Goal: Information Seeking & Learning: Learn about a topic

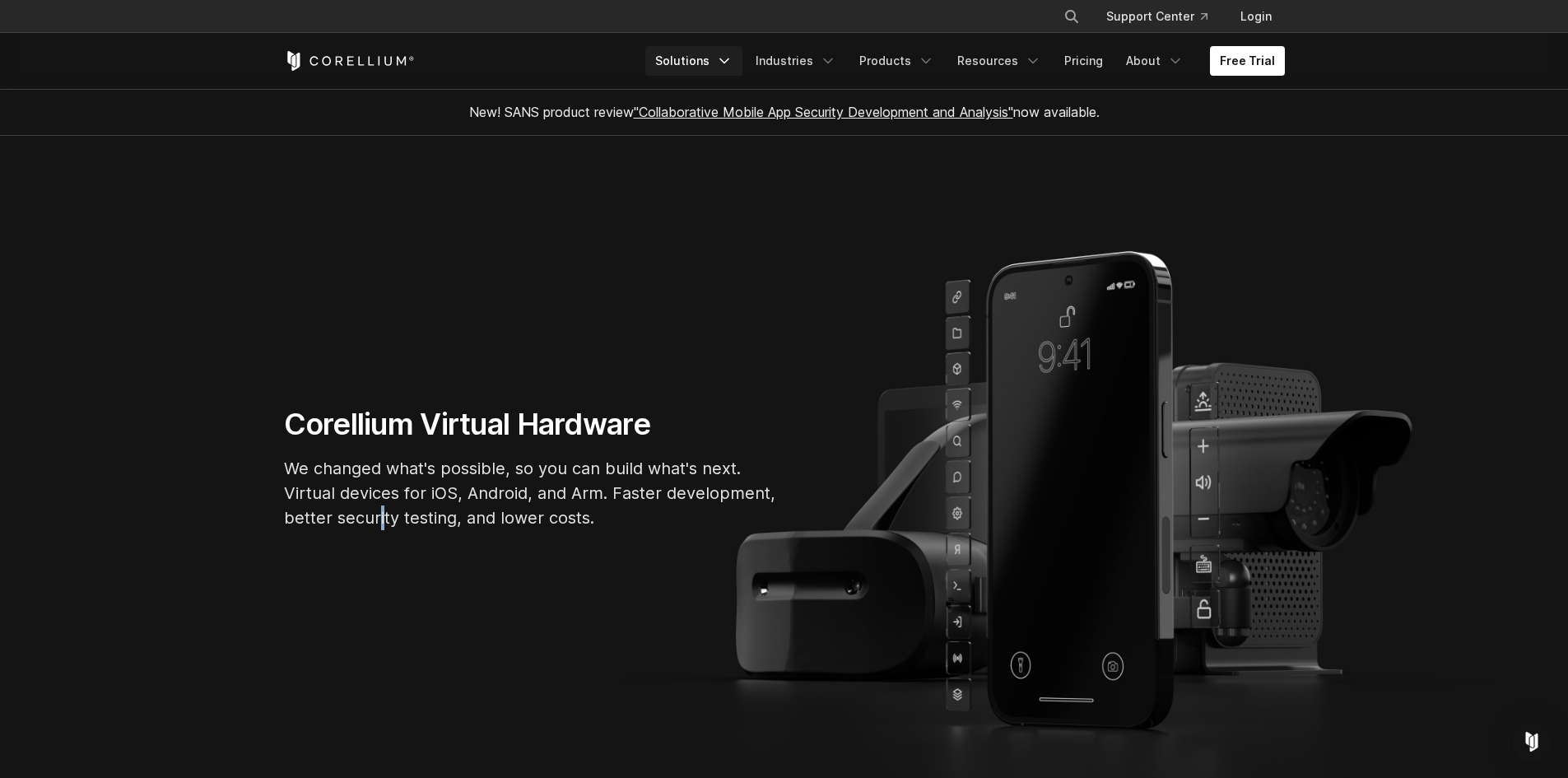
click at [689, 51] on link "Solutions" at bounding box center [694, 60] width 97 height 29
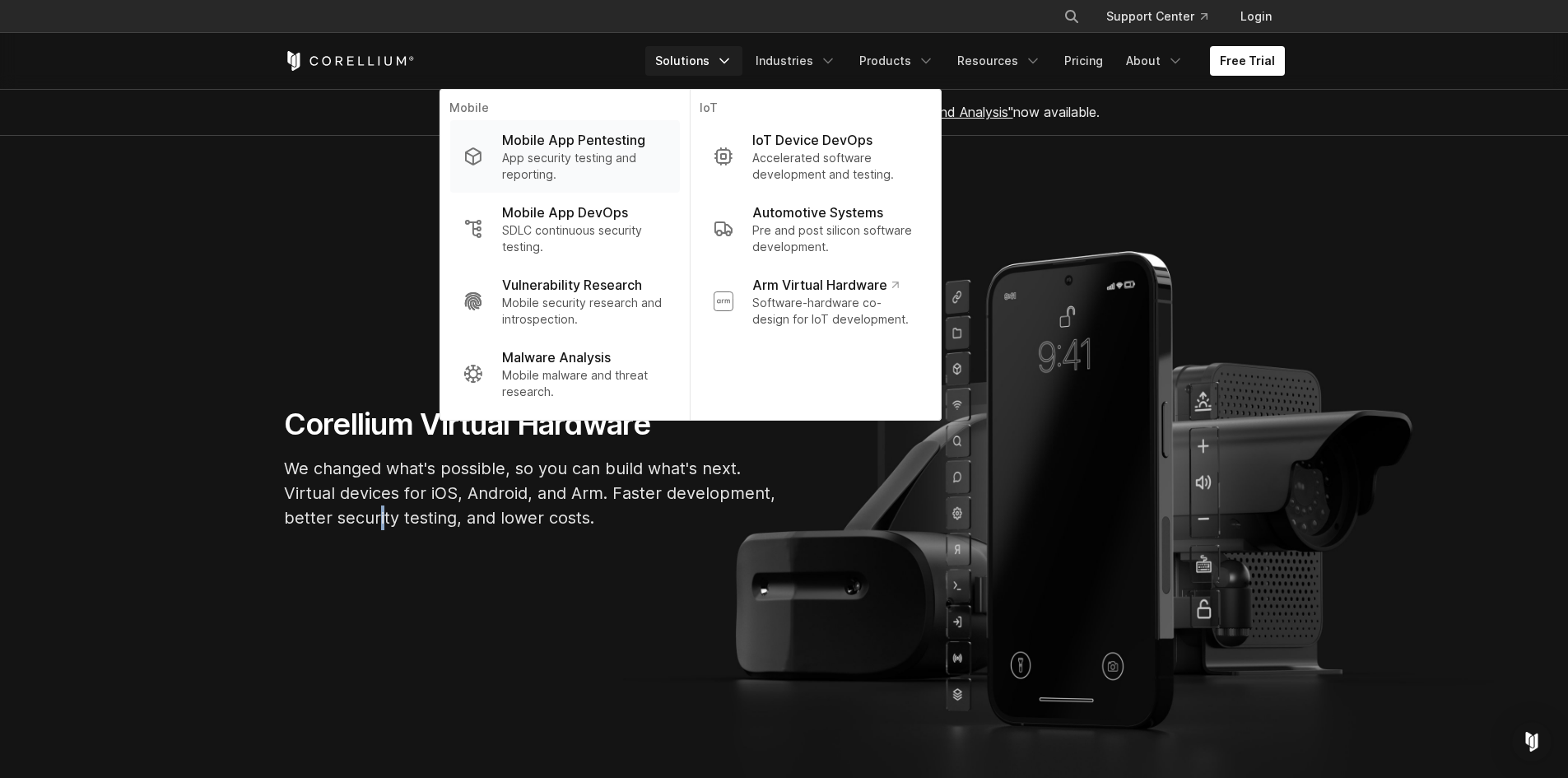
click at [638, 138] on p "Mobile App Pentesting" at bounding box center [574, 140] width 143 height 20
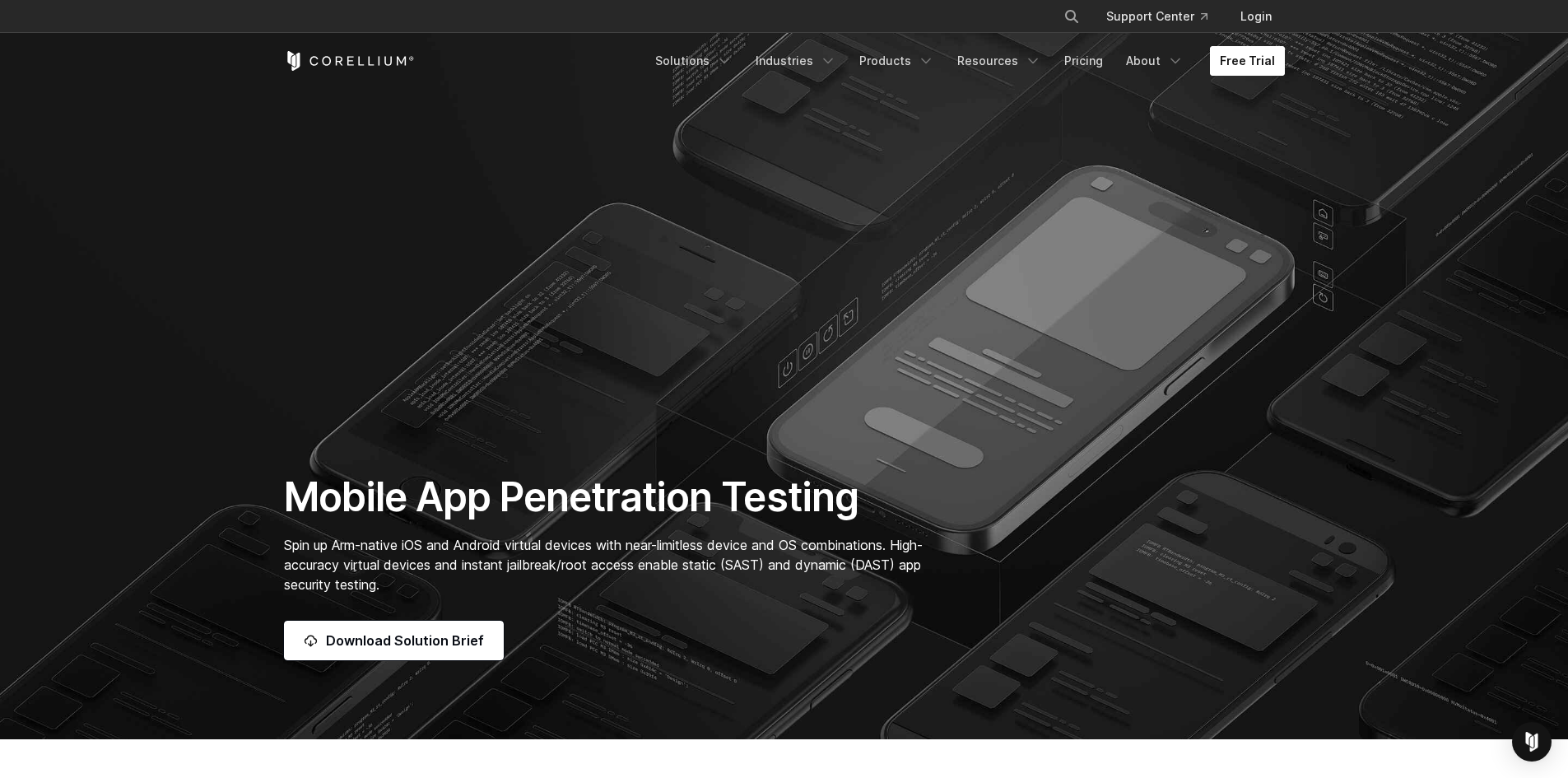
click at [1237, 52] on link "Free Trial" at bounding box center [1247, 60] width 75 height 29
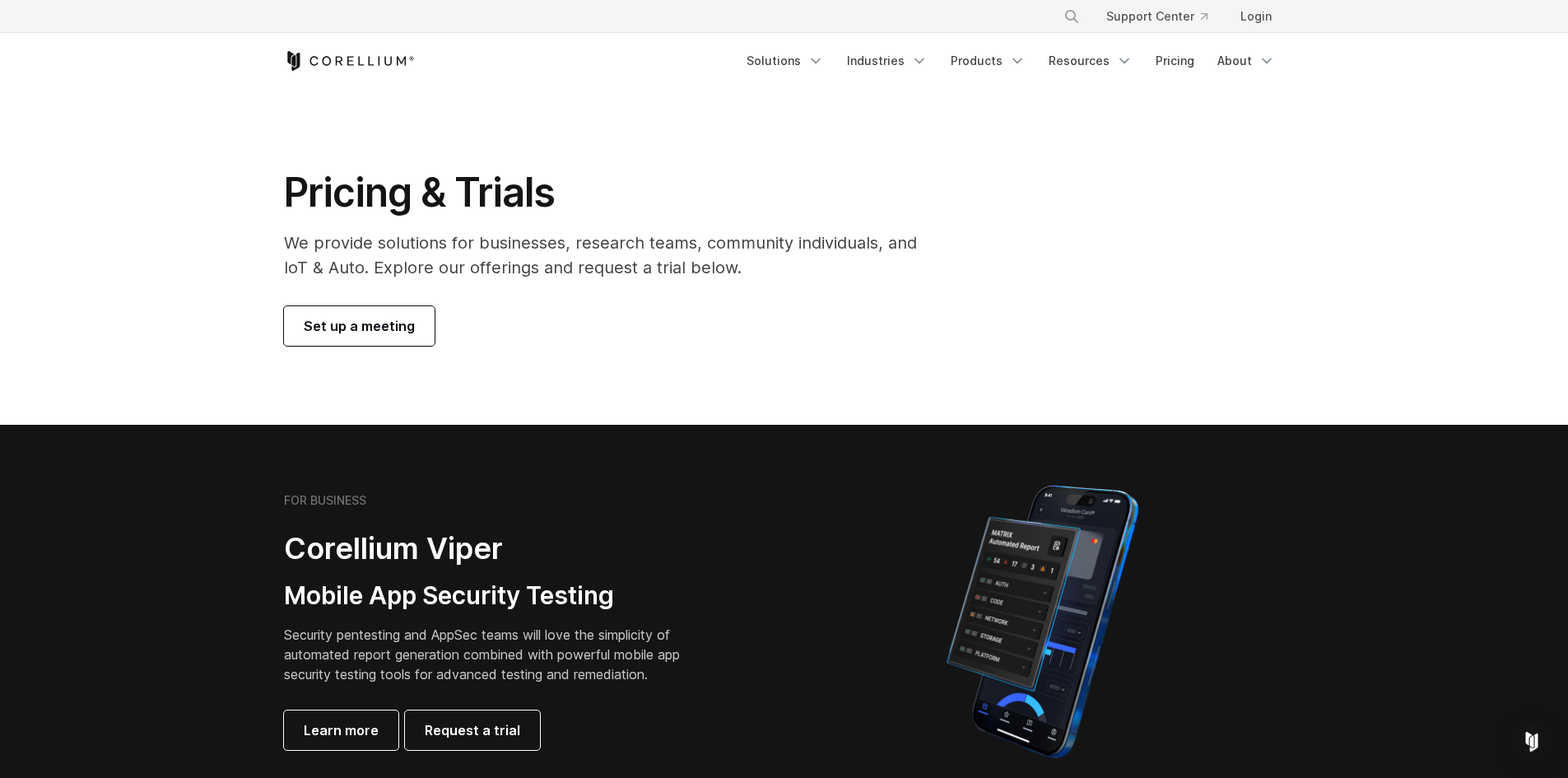
click at [981, 44] on div "Free Trial Solutions" at bounding box center [784, 60] width 1001 height 56
click at [981, 52] on link "Products" at bounding box center [988, 60] width 94 height 29
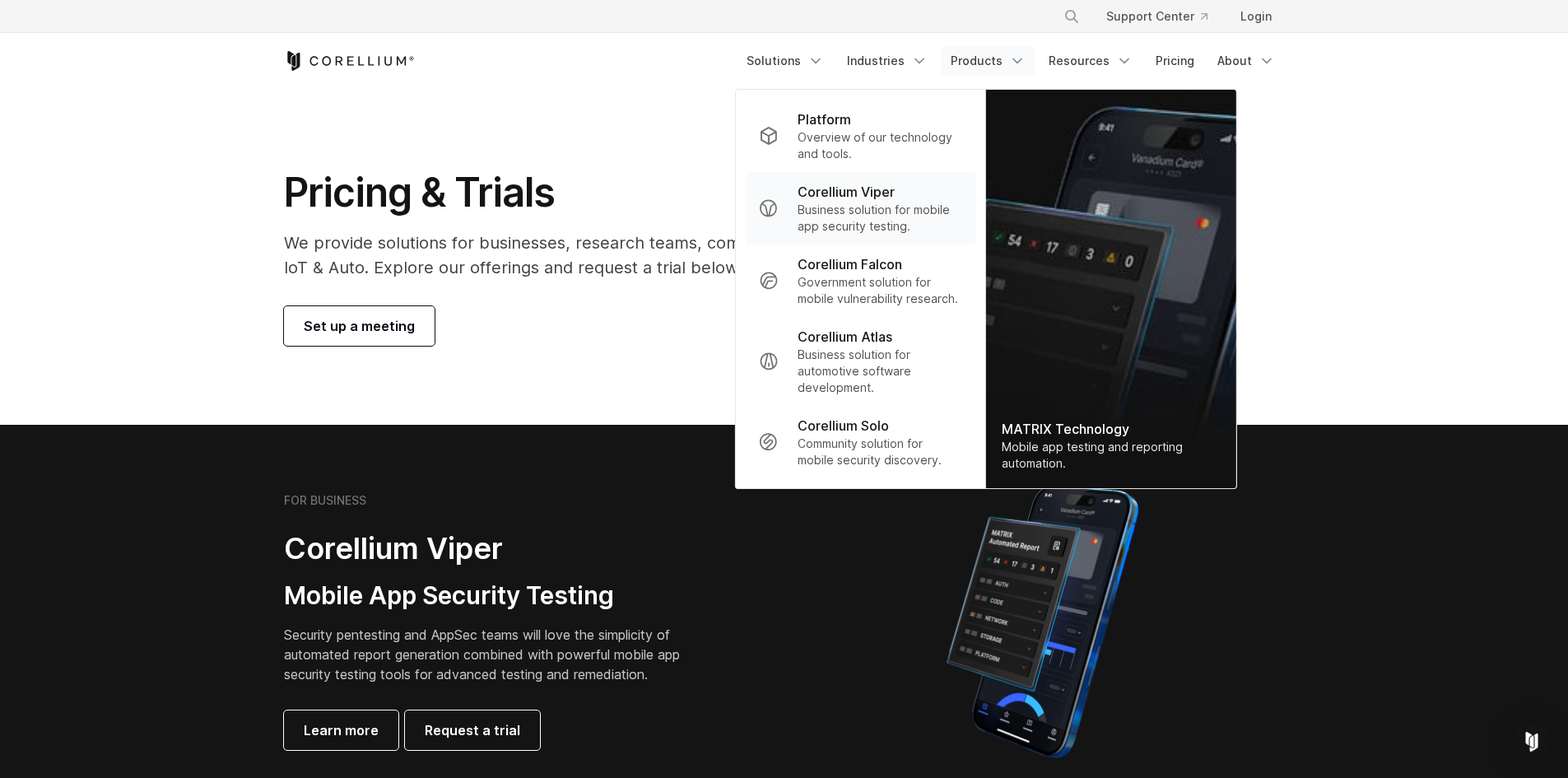
click at [851, 200] on p "Corellium Viper" at bounding box center [846, 192] width 97 height 20
